Goal: Register for event/course

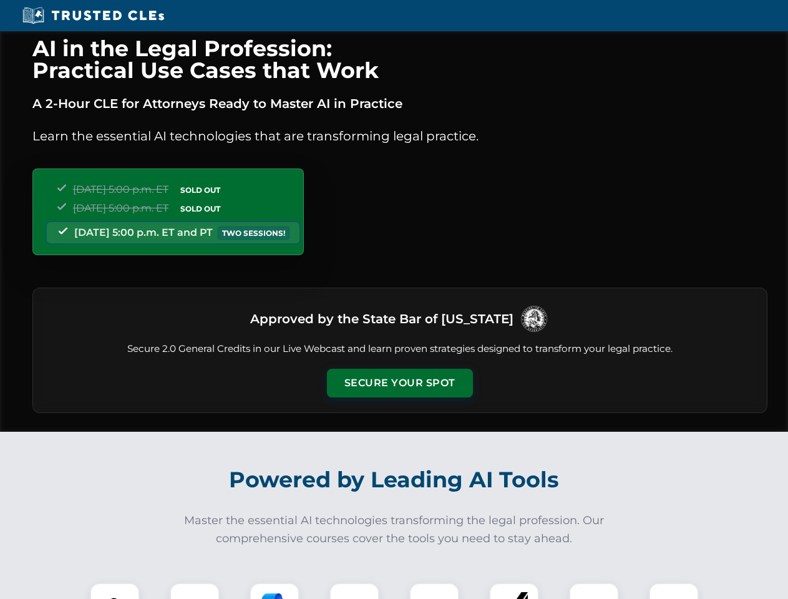
click at [399, 383] on button "Secure Your Spot" at bounding box center [400, 383] width 146 height 29
click at [115, 591] on img at bounding box center [115, 608] width 36 height 36
click at [195, 591] on div at bounding box center [195, 608] width 50 height 50
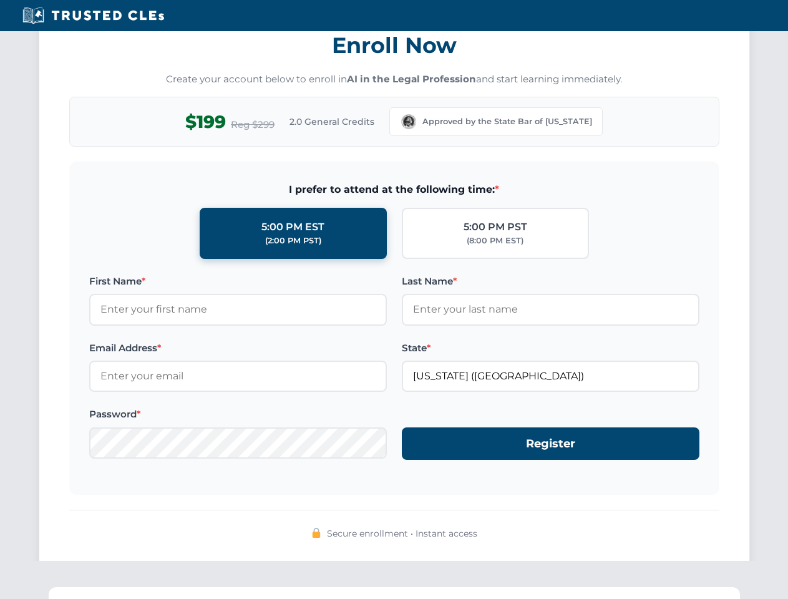
scroll to position [1225, 0]
